Goal: Task Accomplishment & Management: Complete application form

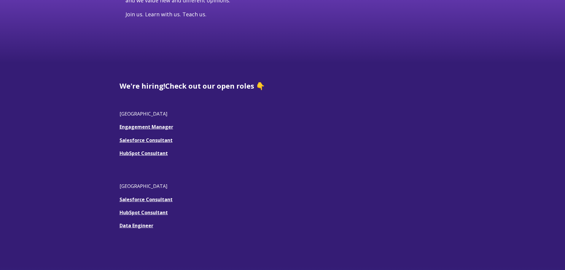
scroll to position [119, 0]
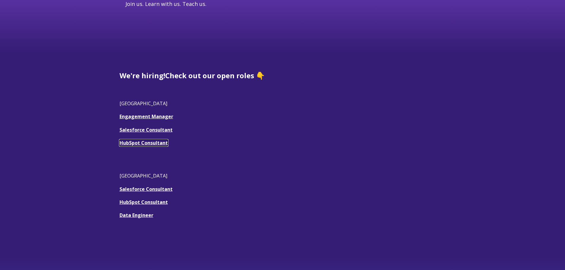
click at [154, 142] on link "HubSpot Consultant" at bounding box center [144, 143] width 48 height 7
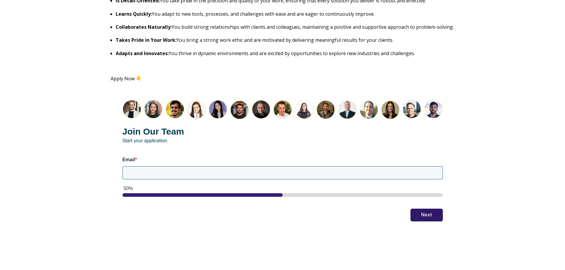
scroll to position [712, 0]
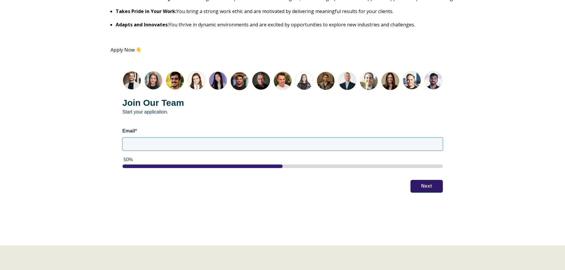
click at [160, 145] on input "Email *" at bounding box center [283, 144] width 320 height 13
type input "[EMAIL_ADDRESS][DOMAIN_NAME]"
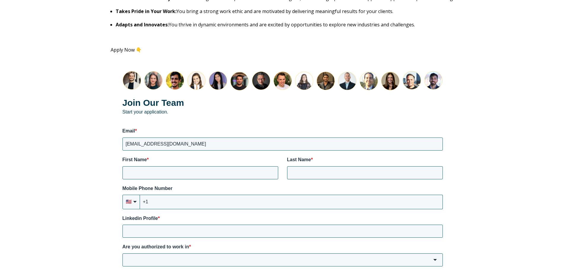
click at [205, 165] on div "First Name *" at bounding box center [201, 168] width 156 height 23
click at [165, 170] on input "First Name *" at bounding box center [201, 172] width 156 height 13
type input "Camila"
type input "Charrel"
click at [187, 203] on input "+1" at bounding box center [291, 202] width 303 height 14
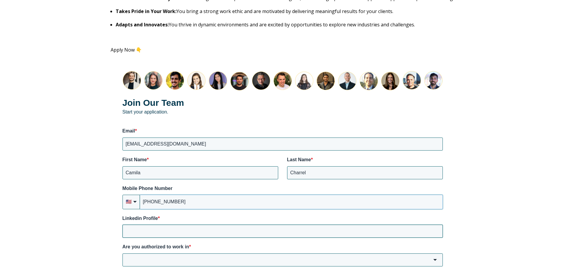
type input "[PHONE_NUMBER]"
click at [160, 230] on input "Linkedin Profile *" at bounding box center [283, 231] width 320 height 13
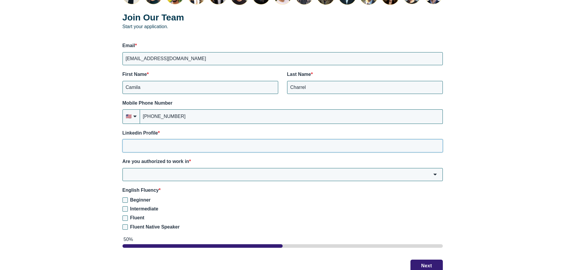
scroll to position [801, 0]
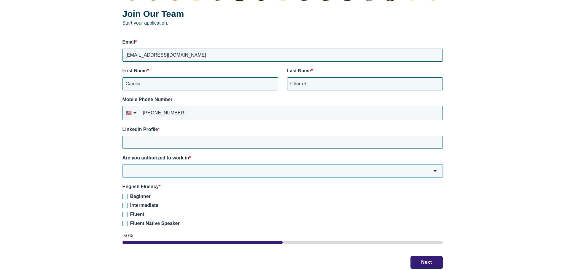
click at [133, 169] on div "Are you authorized to work in * [GEOGRAPHIC_DATA] [GEOGRAPHIC_DATA] [GEOGRAPHIC…" at bounding box center [283, 166] width 320 height 23
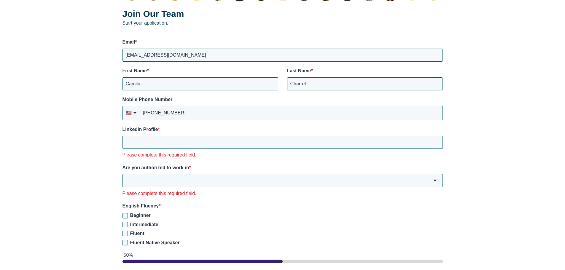
click at [436, 181] on span "HubSpot Form" at bounding box center [436, 181] width 4 height 2
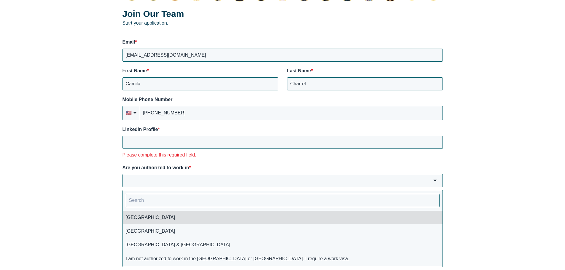
click at [150, 219] on li "[GEOGRAPHIC_DATA]" at bounding box center [283, 218] width 320 height 14
type input "[GEOGRAPHIC_DATA]"
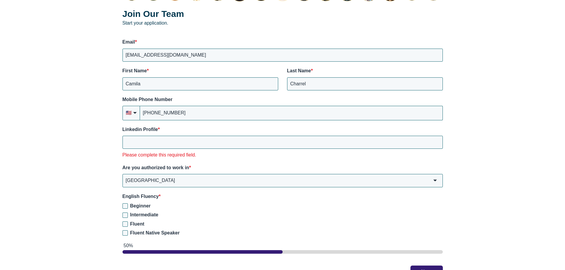
click at [431, 182] on div "HubSpot Form" at bounding box center [435, 180] width 15 height 13
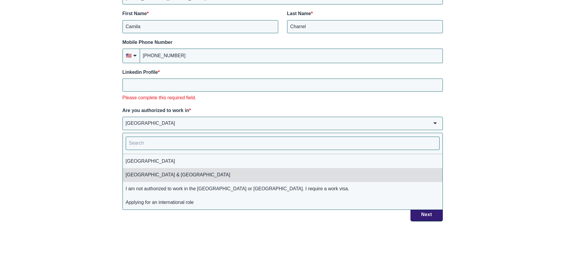
scroll to position [860, 0]
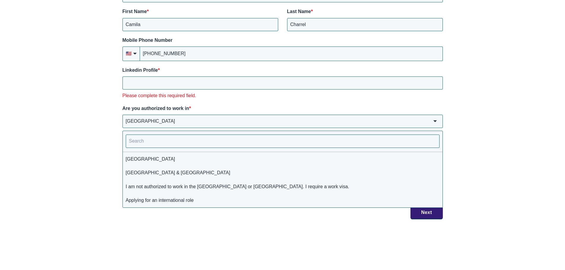
click at [287, 103] on div "Join Our Team Start your application. Email * [EMAIL_ADDRESS][DOMAIN_NAME] Firs…" at bounding box center [283, 71] width 344 height 320
click at [137, 84] on input "Linkedin Profile *" at bounding box center [283, 83] width 320 height 13
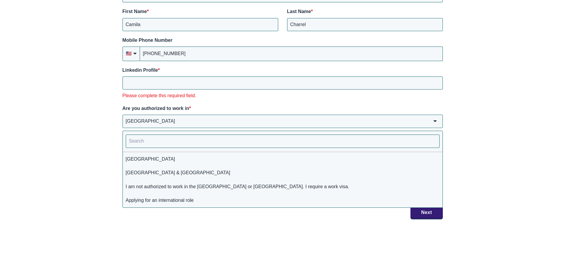
click at [137, 121] on input "[GEOGRAPHIC_DATA]" at bounding box center [283, 121] width 320 height 13
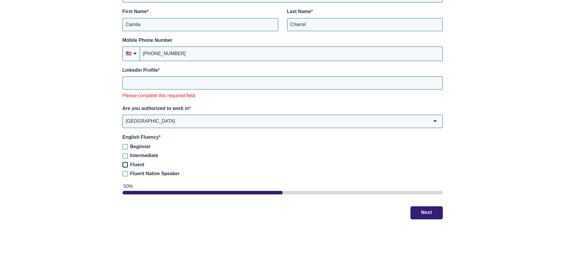
click at [125, 164] on input "Fluent" at bounding box center [125, 164] width 5 height 5
checkbox input "true"
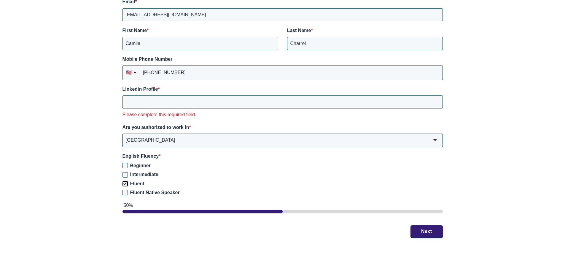
scroll to position [831, 0]
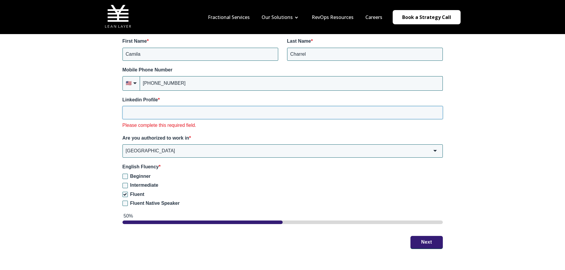
click at [151, 116] on input "Linkedin Profile *" at bounding box center [283, 112] width 320 height 13
paste input "[DOMAIN_NAME][URL]"
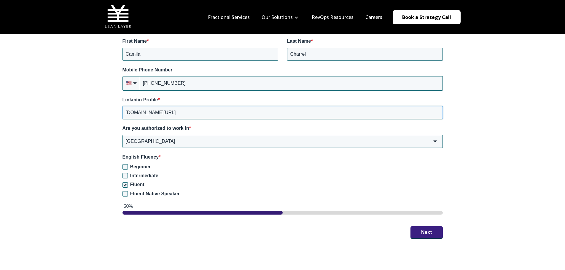
type input "[DOMAIN_NAME][URL]"
click at [425, 231] on button "Next" at bounding box center [427, 232] width 32 height 12
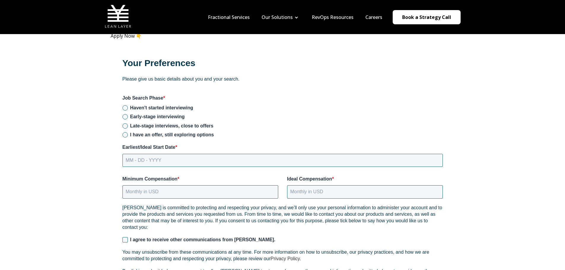
scroll to position [712, 0]
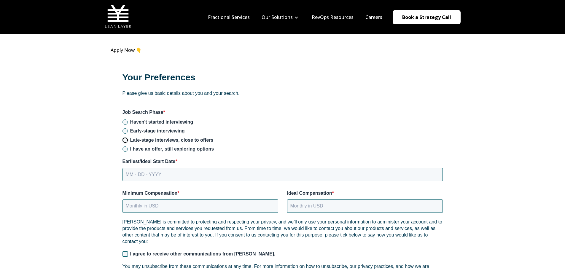
click at [126, 139] on input "Late-stage interviews, close to offers" at bounding box center [125, 140] width 5 height 5
radio input "true"
click at [163, 172] on input "MM - DD - YYYY" at bounding box center [283, 174] width 320 height 13
click at [136, 174] on input "MM - DD - YYYY" at bounding box center [283, 174] width 320 height 13
type input "[DATE]"
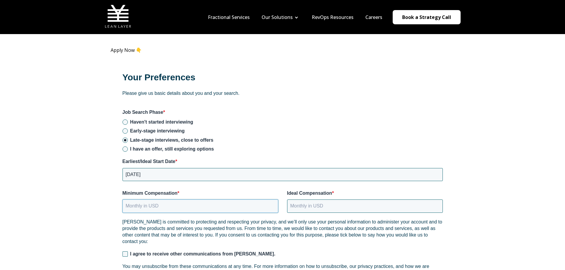
click at [143, 208] on input "Minimum Compensation *" at bounding box center [201, 206] width 156 height 13
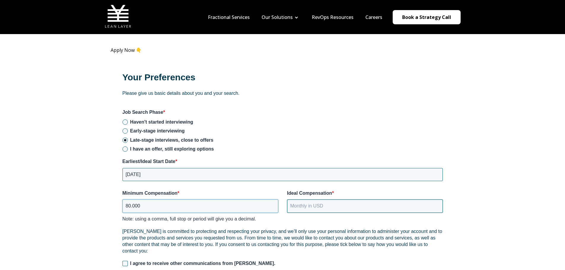
type input "80.000"
click at [317, 209] on input "Ideal Compensation *" at bounding box center [365, 206] width 156 height 13
type input "90.000"
click at [134, 209] on input "80.000" at bounding box center [201, 206] width 156 height 13
type input "80.000"
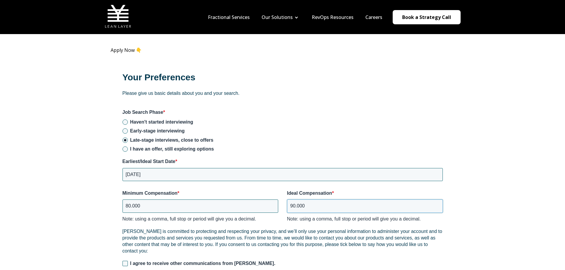
click at [307, 207] on input "90.000" at bounding box center [365, 206] width 156 height 13
type input "9"
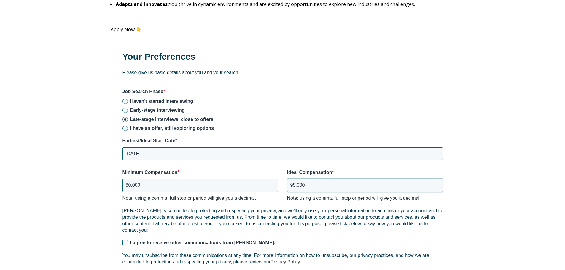
scroll to position [742, 0]
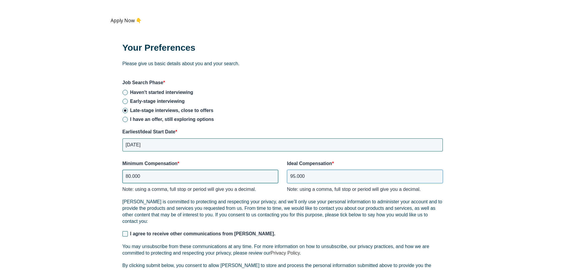
type input "95.000"
click at [130, 174] on input "80.000" at bounding box center [201, 176] width 156 height 13
type input "85.000"
click at [295, 176] on input "95.000" at bounding box center [365, 176] width 156 height 13
type input "100.000"
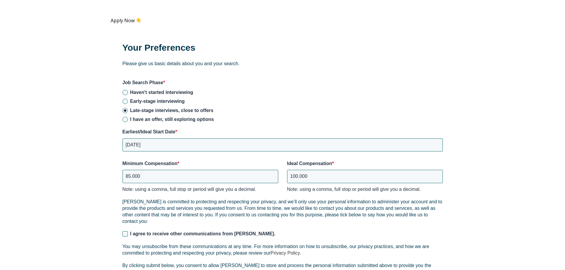
click at [285, 228] on div "[PERSON_NAME] is committed to protecting and respecting your privacy, and we’ll…" at bounding box center [283, 240] width 320 height 82
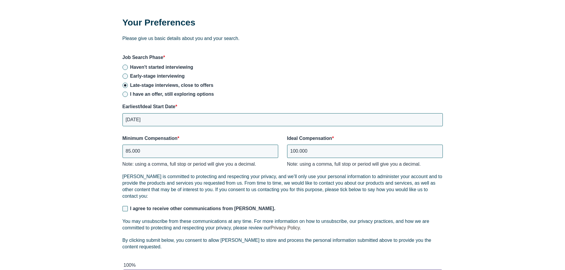
scroll to position [801, 0]
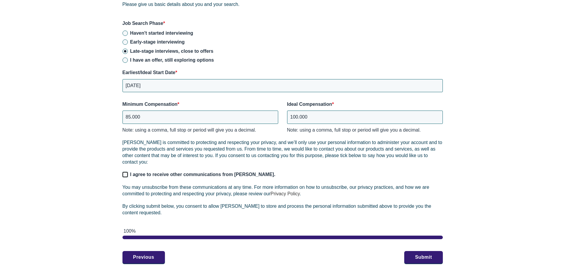
click at [126, 176] on input "I agree to receive other communications from [PERSON_NAME]." at bounding box center [125, 174] width 5 height 5
checkbox input "true"
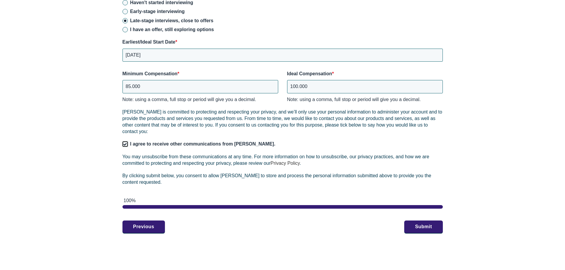
scroll to position [890, 0]
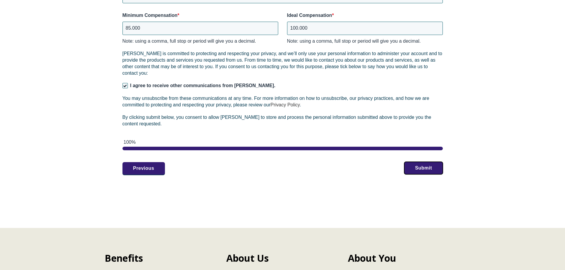
click at [425, 172] on button "Submit" at bounding box center [423, 168] width 38 height 12
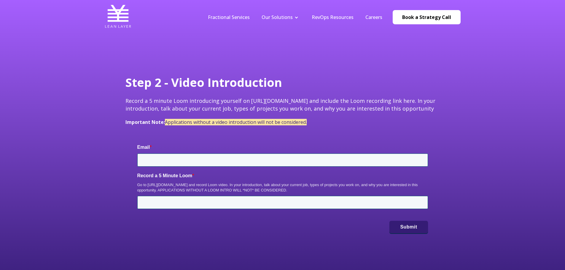
type input "[EMAIL_ADDRESS][DOMAIN_NAME]"
click at [114, 12] on img at bounding box center [118, 16] width 27 height 27
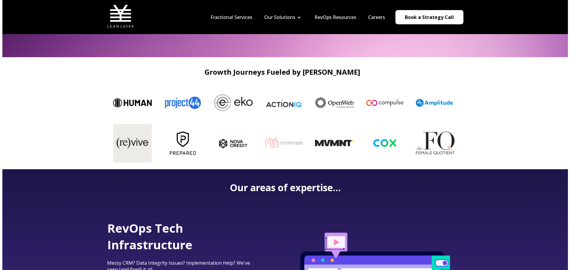
scroll to position [59, 0]
